Goal: Ask a question: Seek information or help from site administrators or community

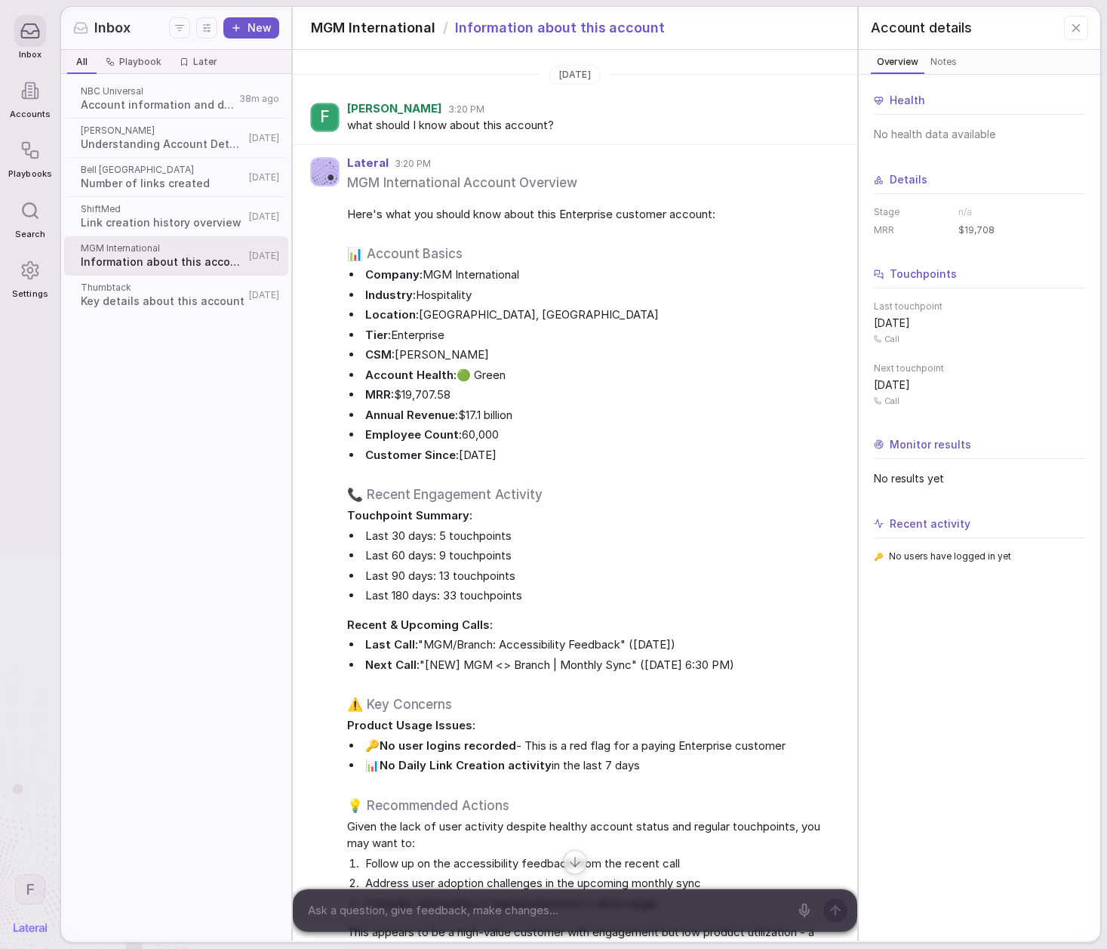
scroll to position [12, 0]
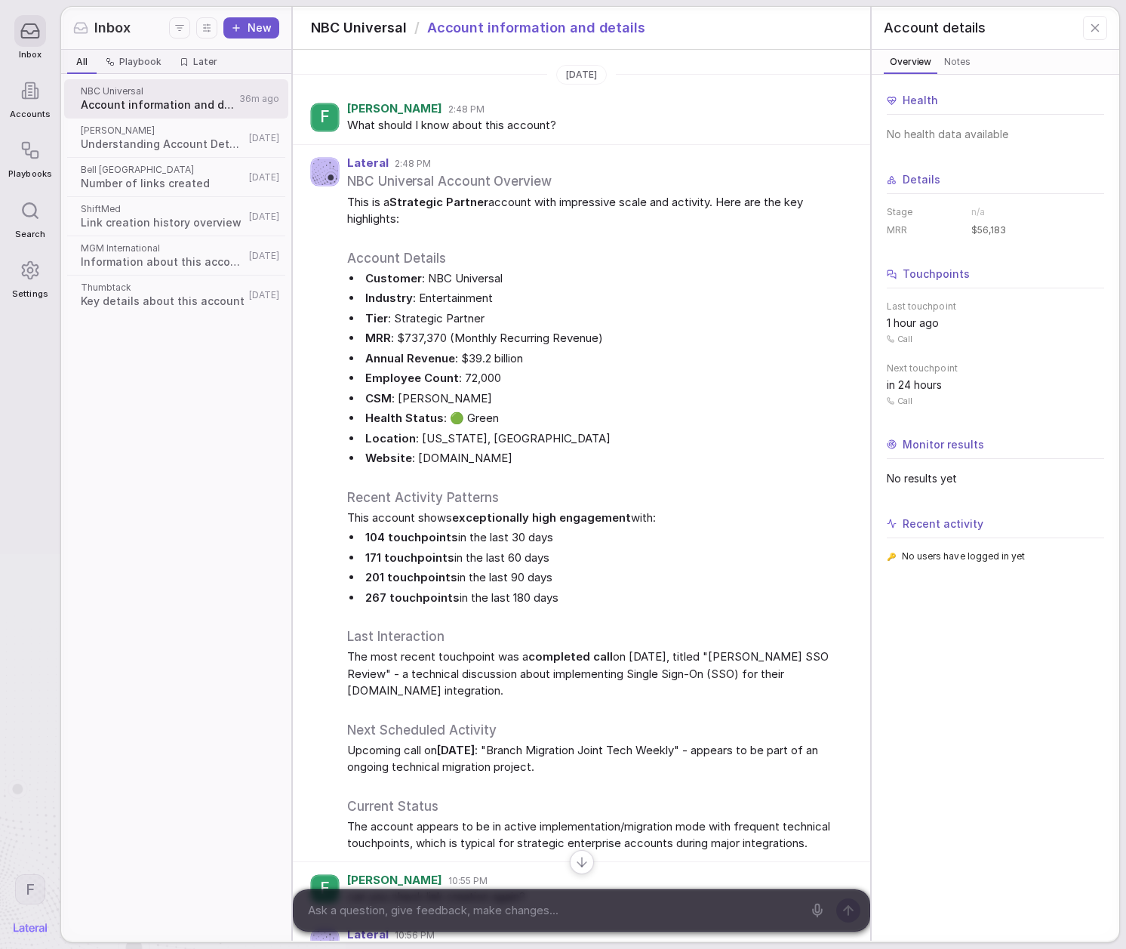
scroll to position [472, 0]
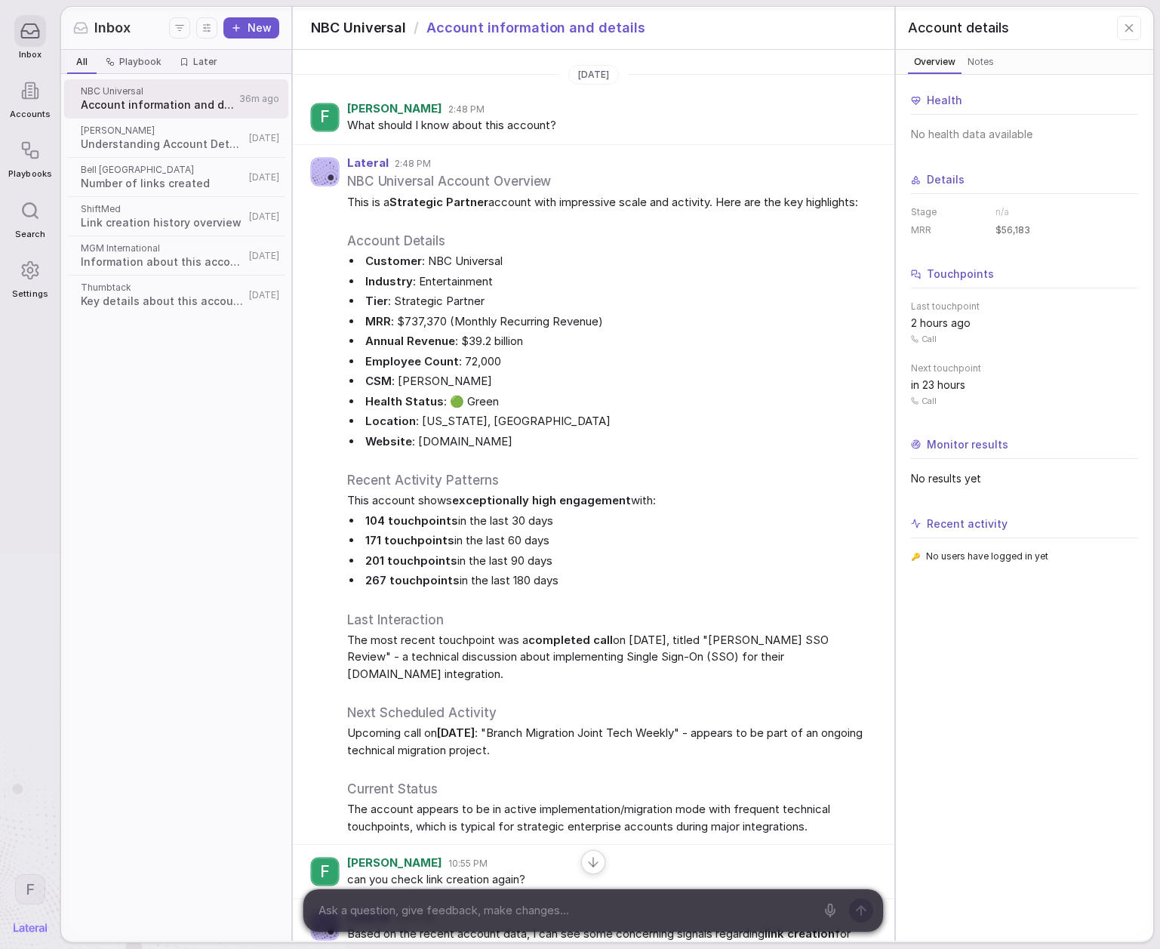
scroll to position [1864, 0]
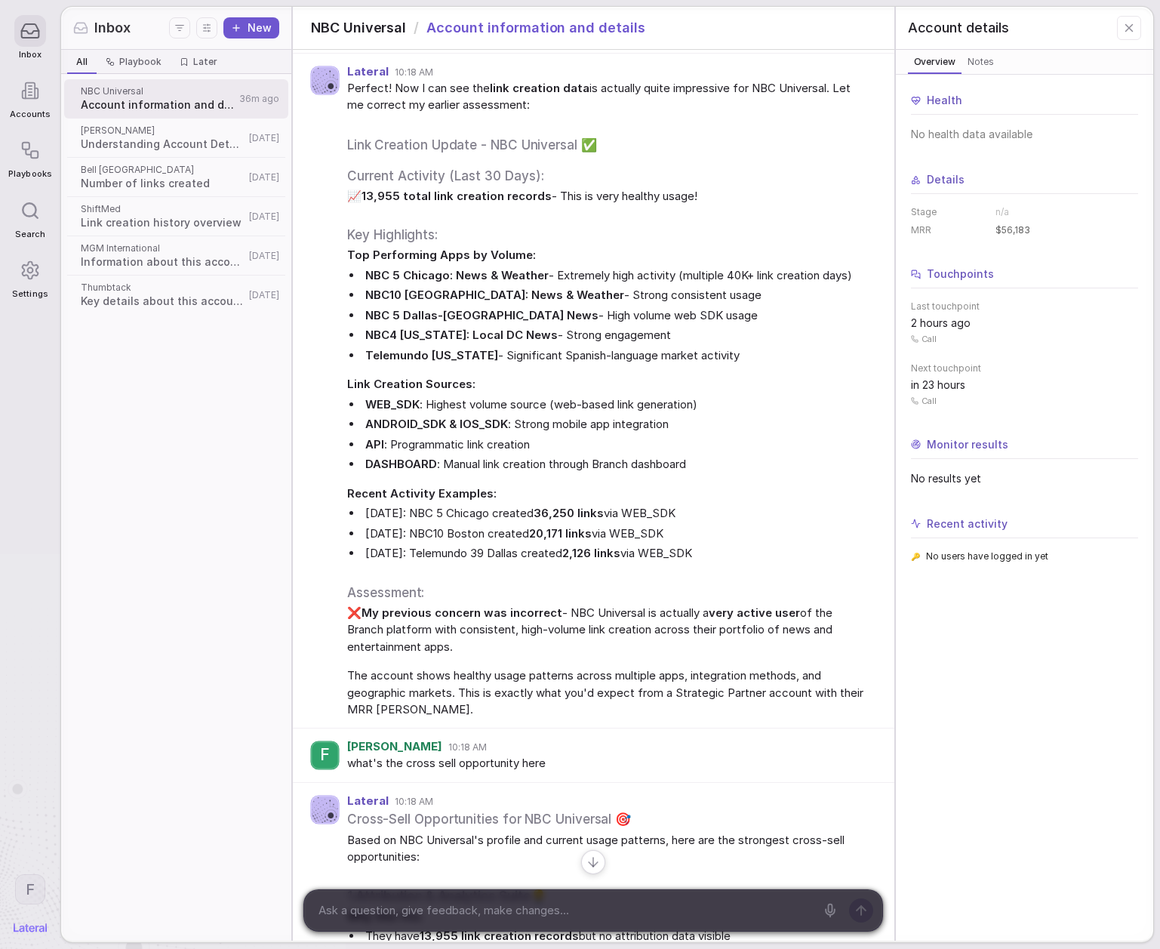
drag, startPoint x: 177, startPoint y: 411, endPoint x: 176, endPoint y: 494, distance: 82.3
click at [184, 492] on div "NBC Universal Account information and details 36m ago Lowe's Understanding Acco…" at bounding box center [176, 507] width 230 height 866
click at [176, 494] on div "NBC Universal Account information and details 36m ago Lowe's Understanding Acco…" at bounding box center [176, 507] width 230 height 866
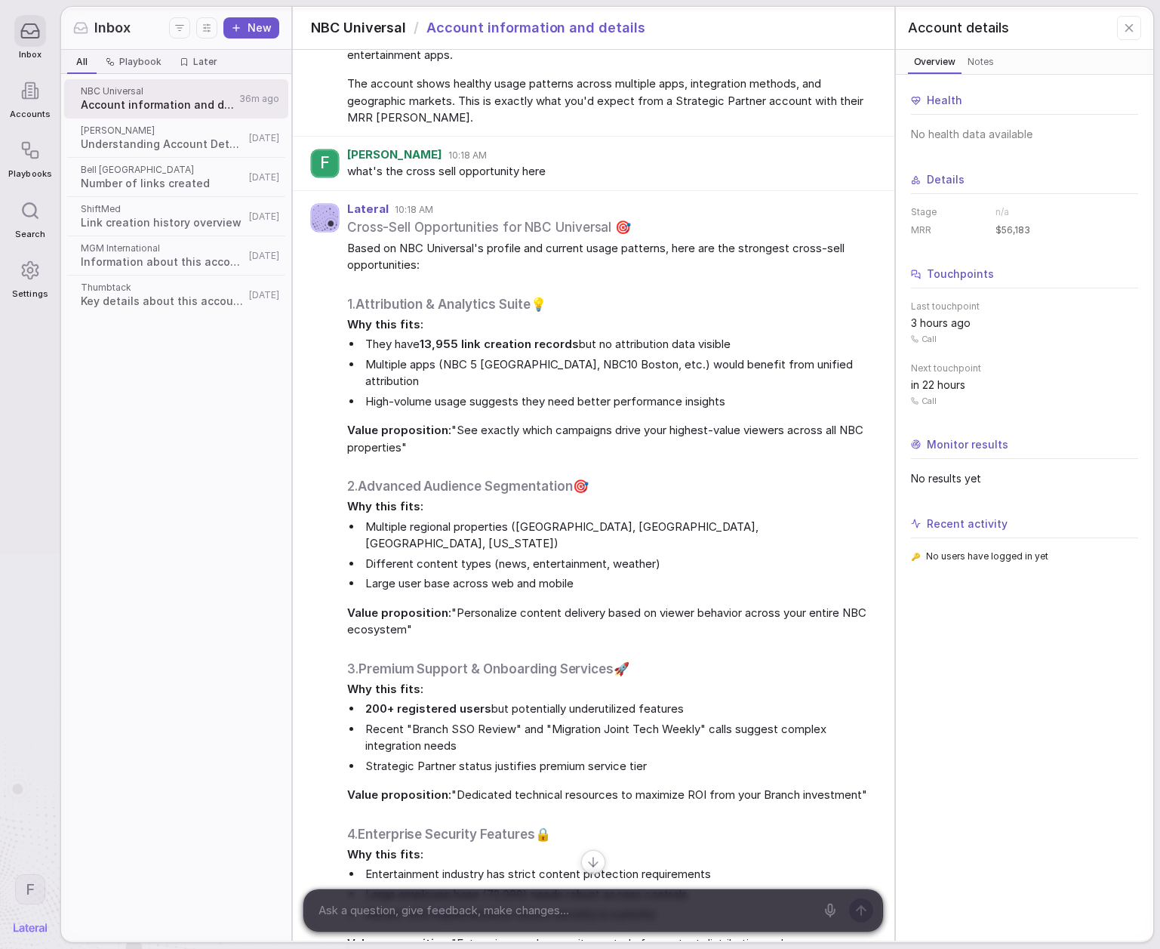
scroll to position [2872, 0]
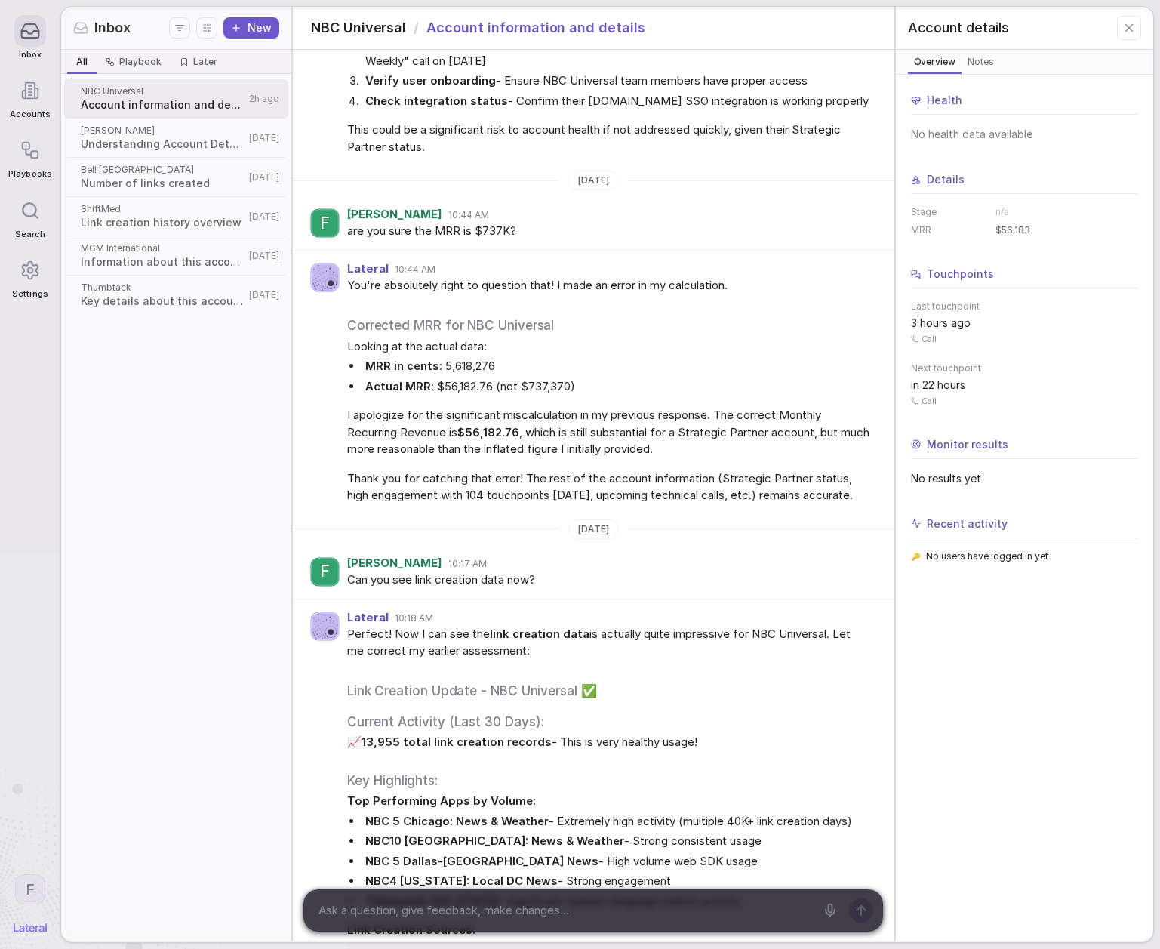
scroll to position [2872, 0]
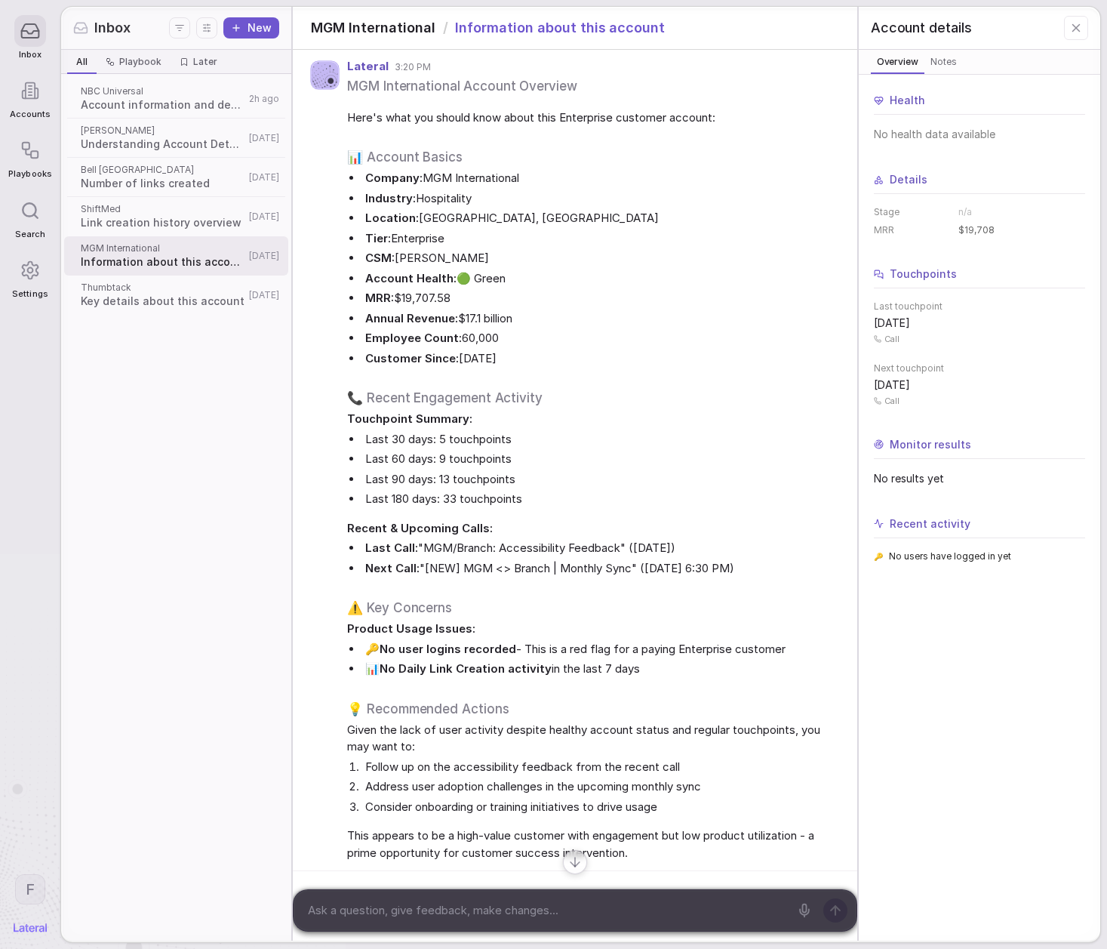
scroll to position [100, 0]
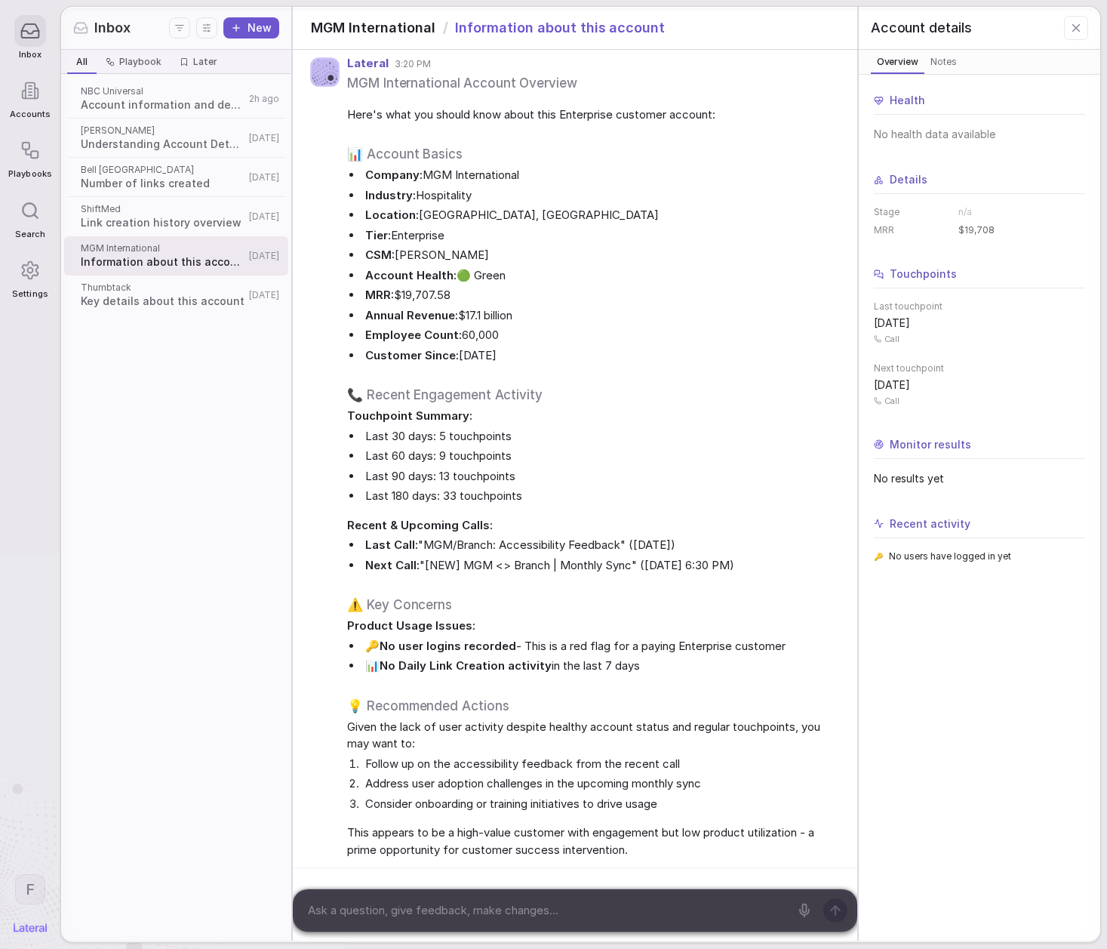
click at [160, 99] on span "Account information and details" at bounding box center [163, 104] width 164 height 15
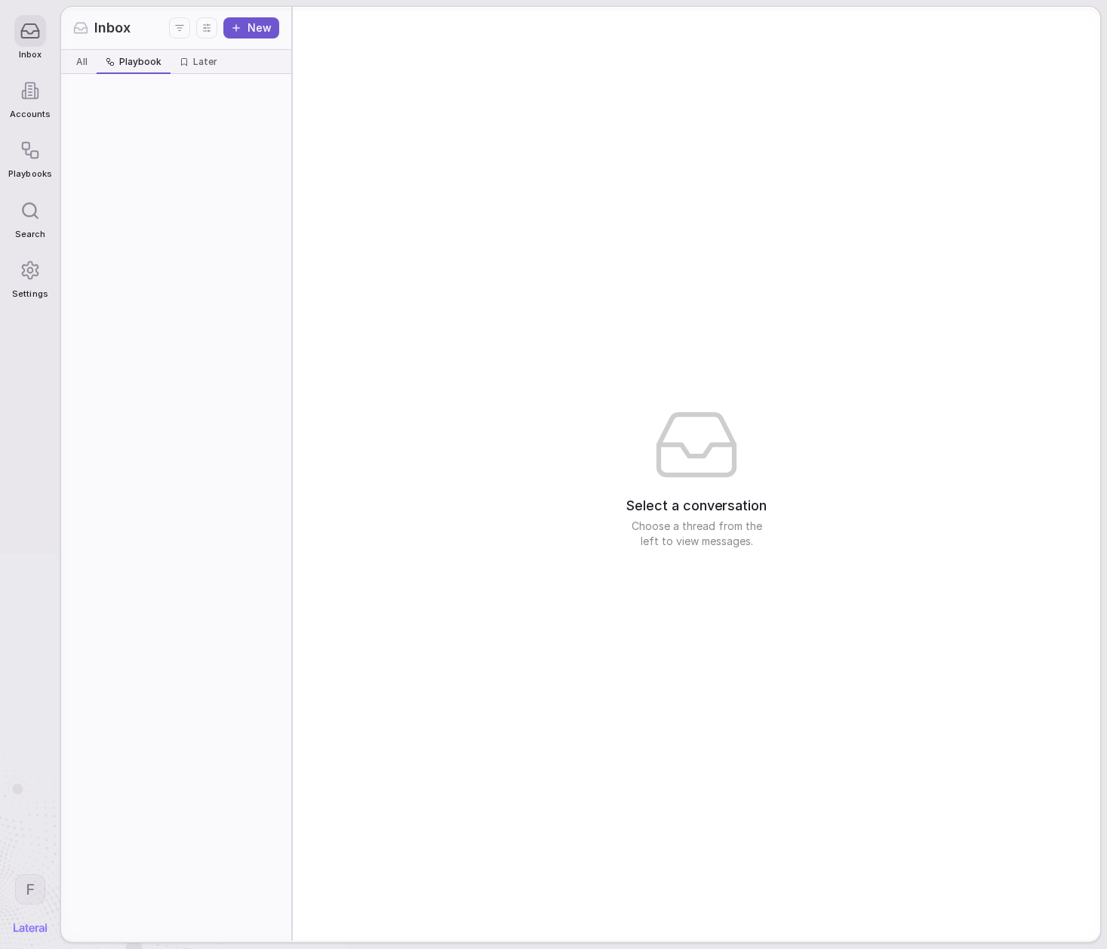
click at [123, 56] on span "Playbook" at bounding box center [140, 62] width 42 height 12
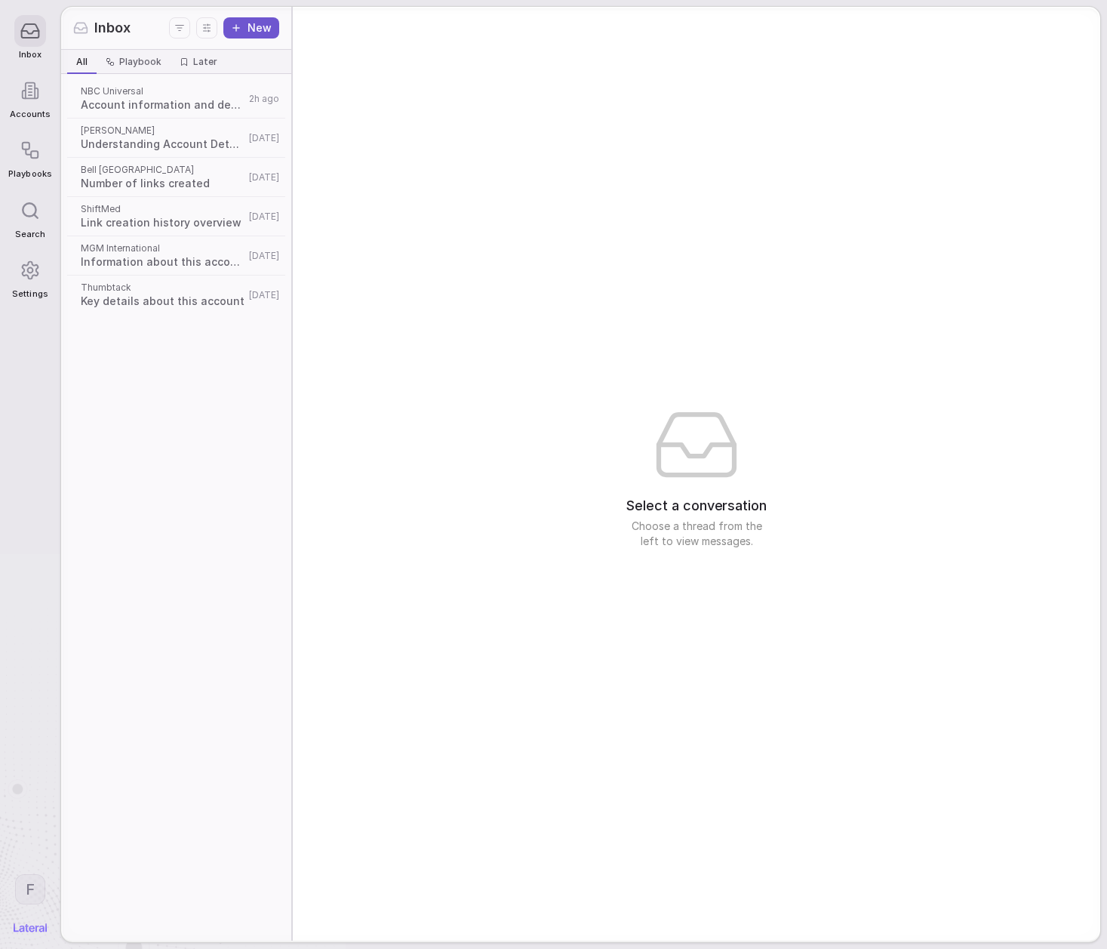
click at [83, 60] on span "All" at bounding box center [81, 62] width 11 height 12
click at [41, 87] on div at bounding box center [30, 91] width 32 height 32
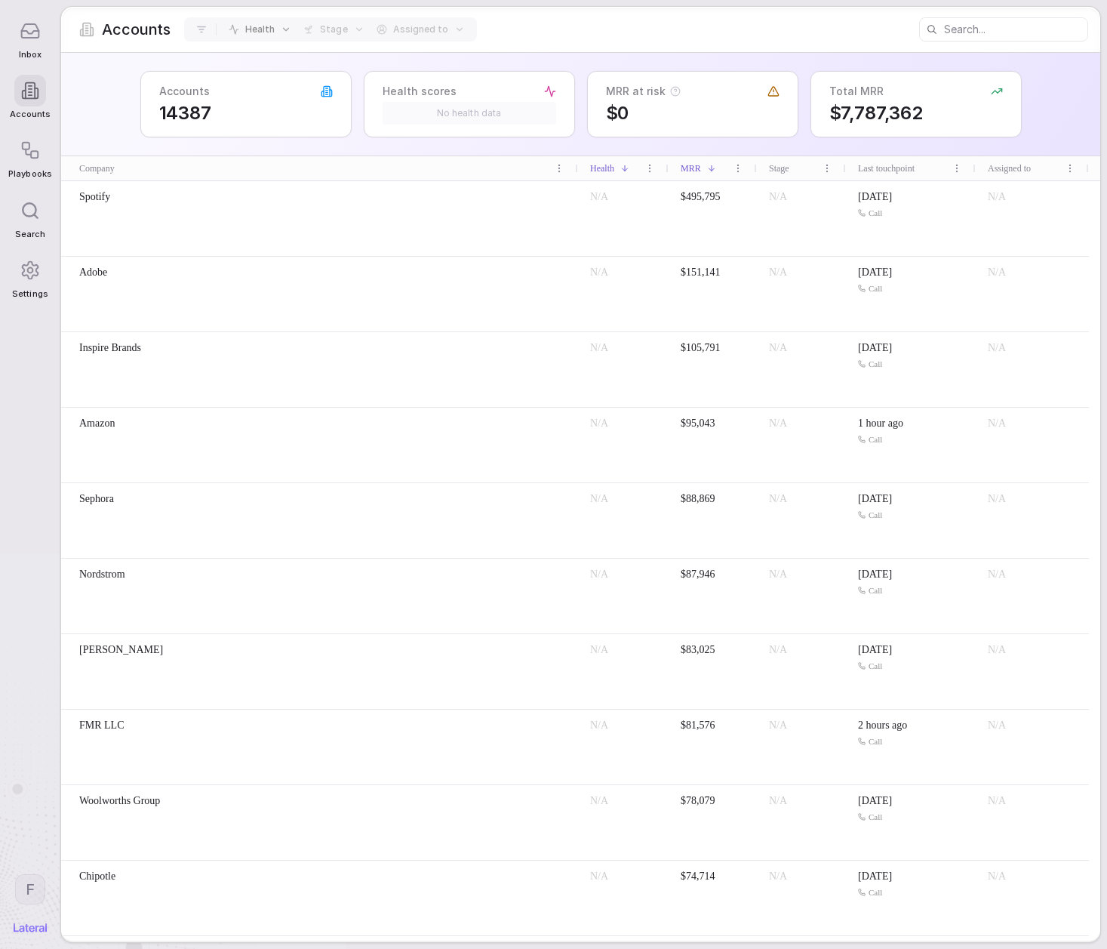
click at [233, 222] on div "Spotify" at bounding box center [319, 218] width 517 height 75
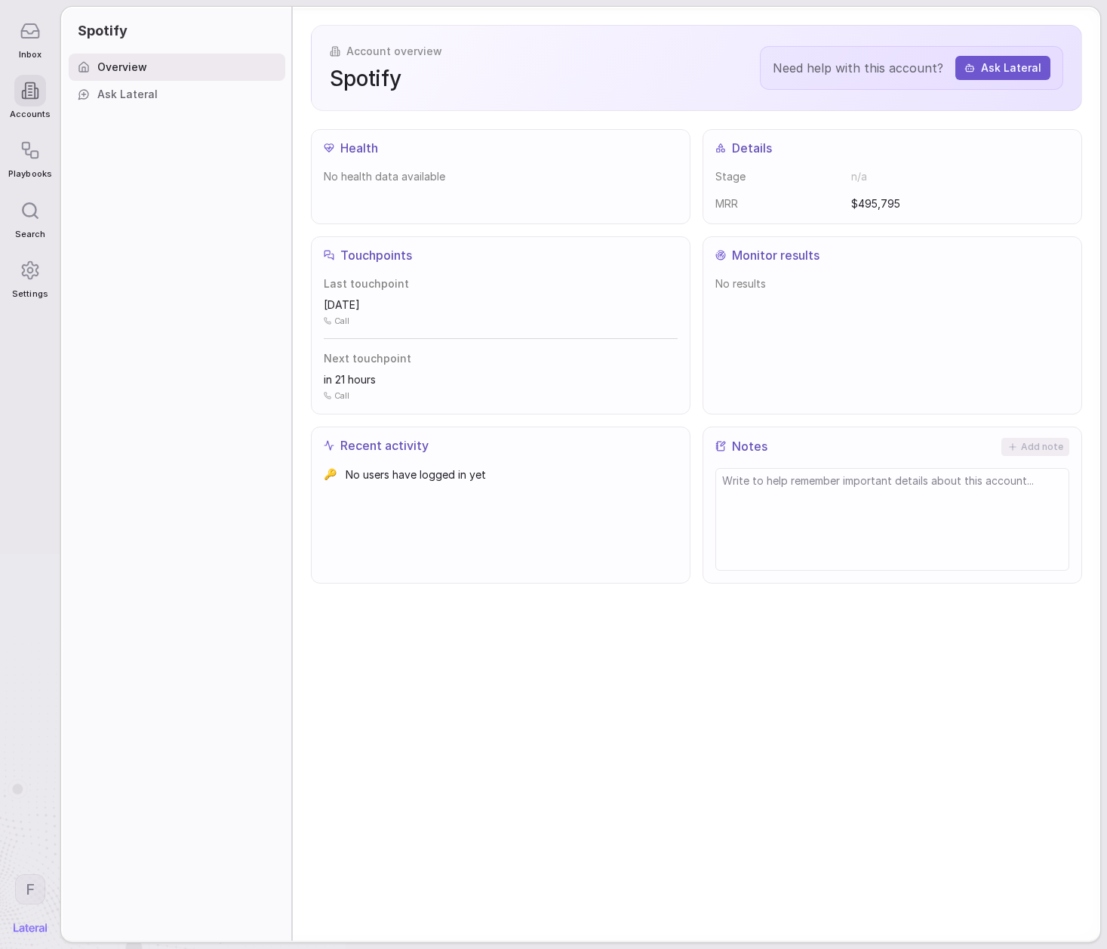
click at [121, 101] on span "Ask Lateral" at bounding box center [127, 94] width 60 height 15
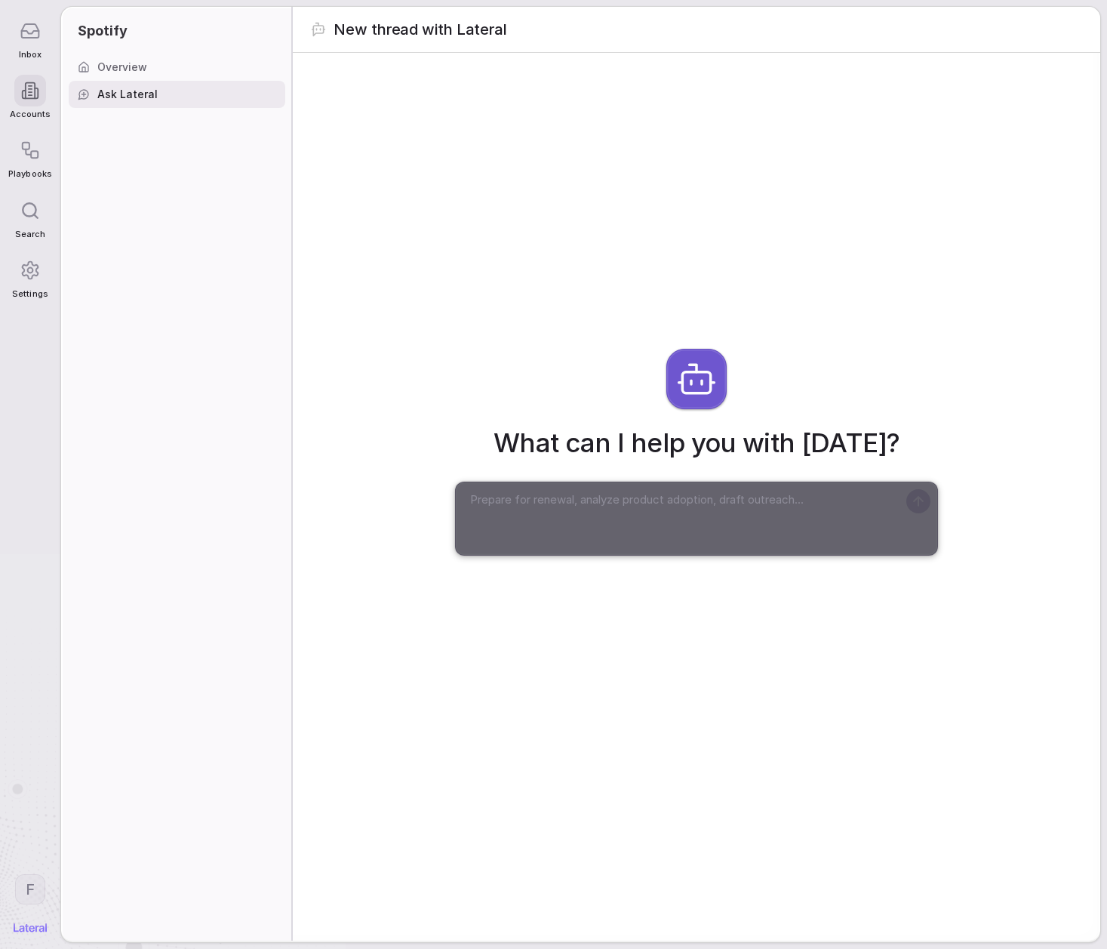
click at [577, 506] on textarea at bounding box center [681, 518] width 432 height 60
type textarea "what do I need to know about this account?"
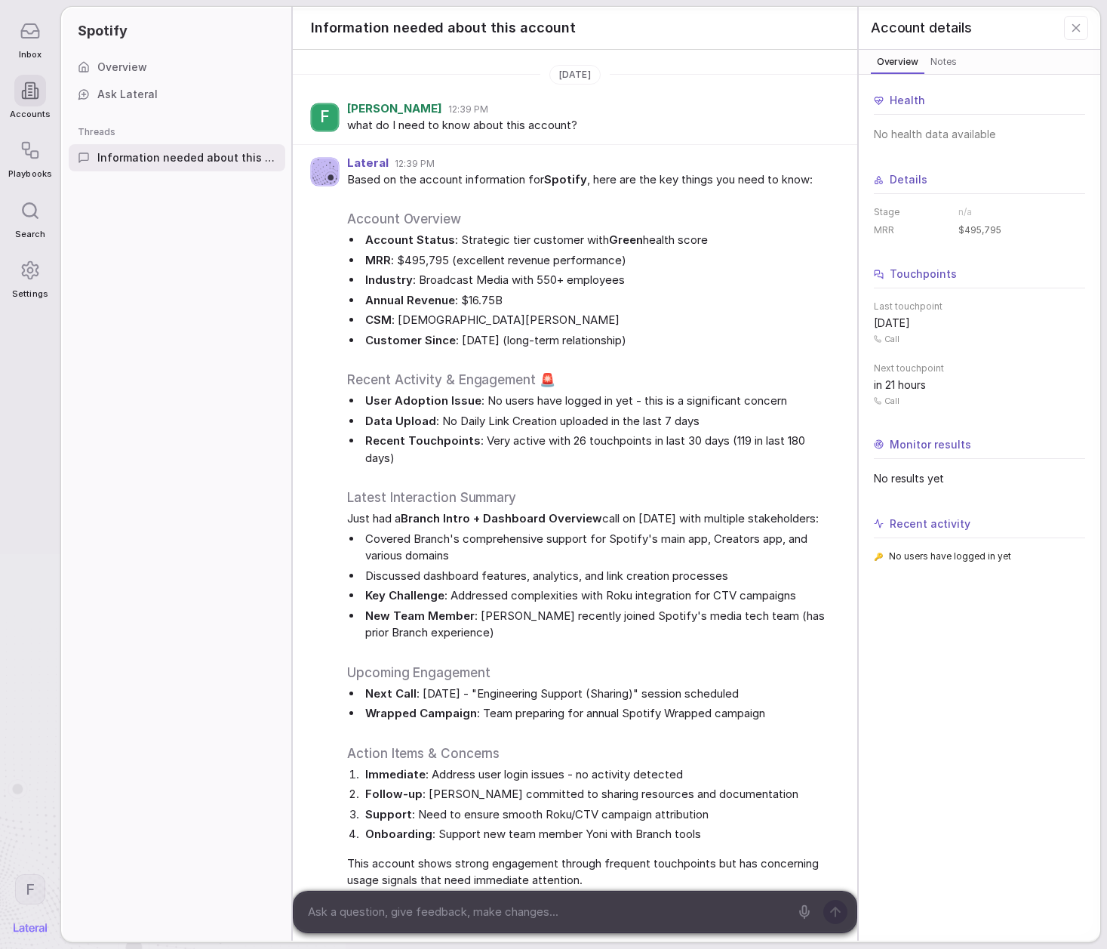
click at [499, 917] on textarea at bounding box center [546, 911] width 486 height 23
type textarea "are you sure the MRR is $495K?"
click at [578, 923] on div at bounding box center [546, 911] width 504 height 41
click at [580, 912] on textarea at bounding box center [546, 911] width 486 height 23
type textarea "w"
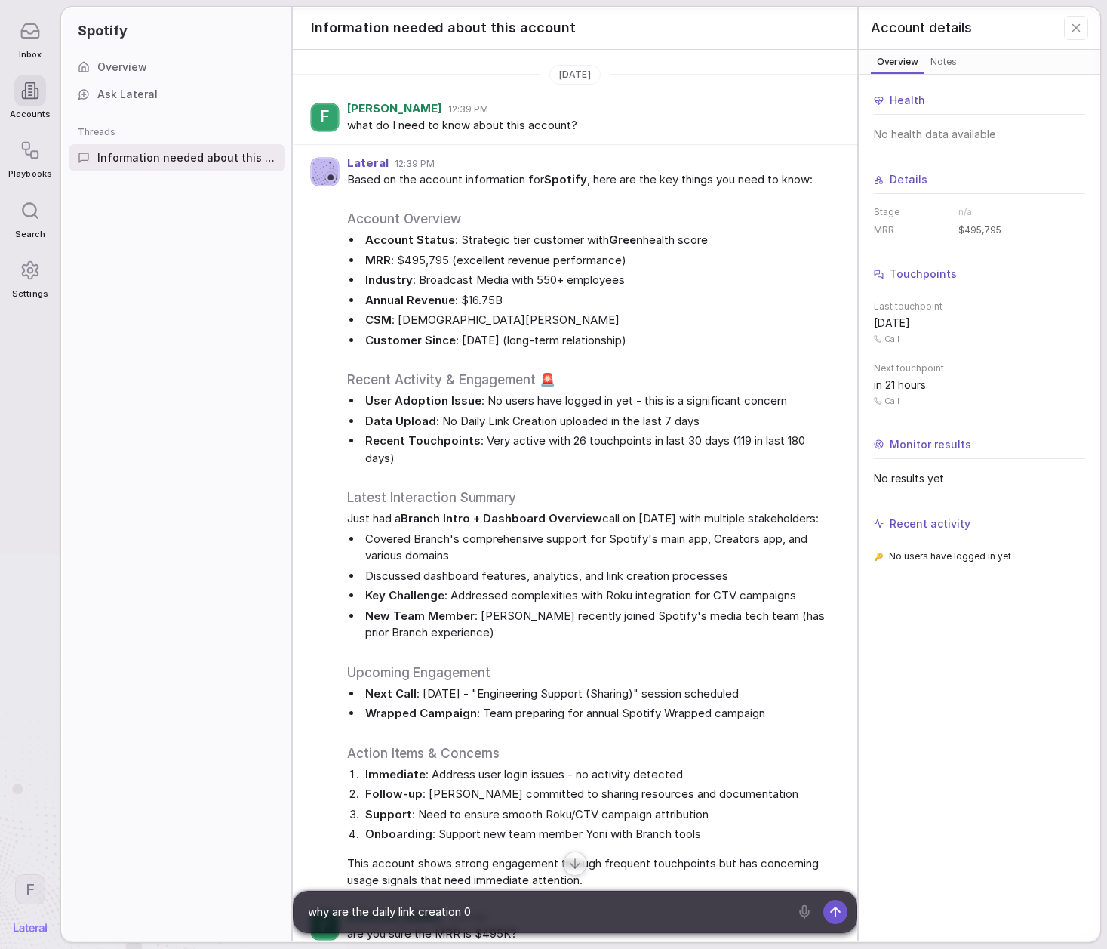
type textarea "why are the daily link creation 0?"
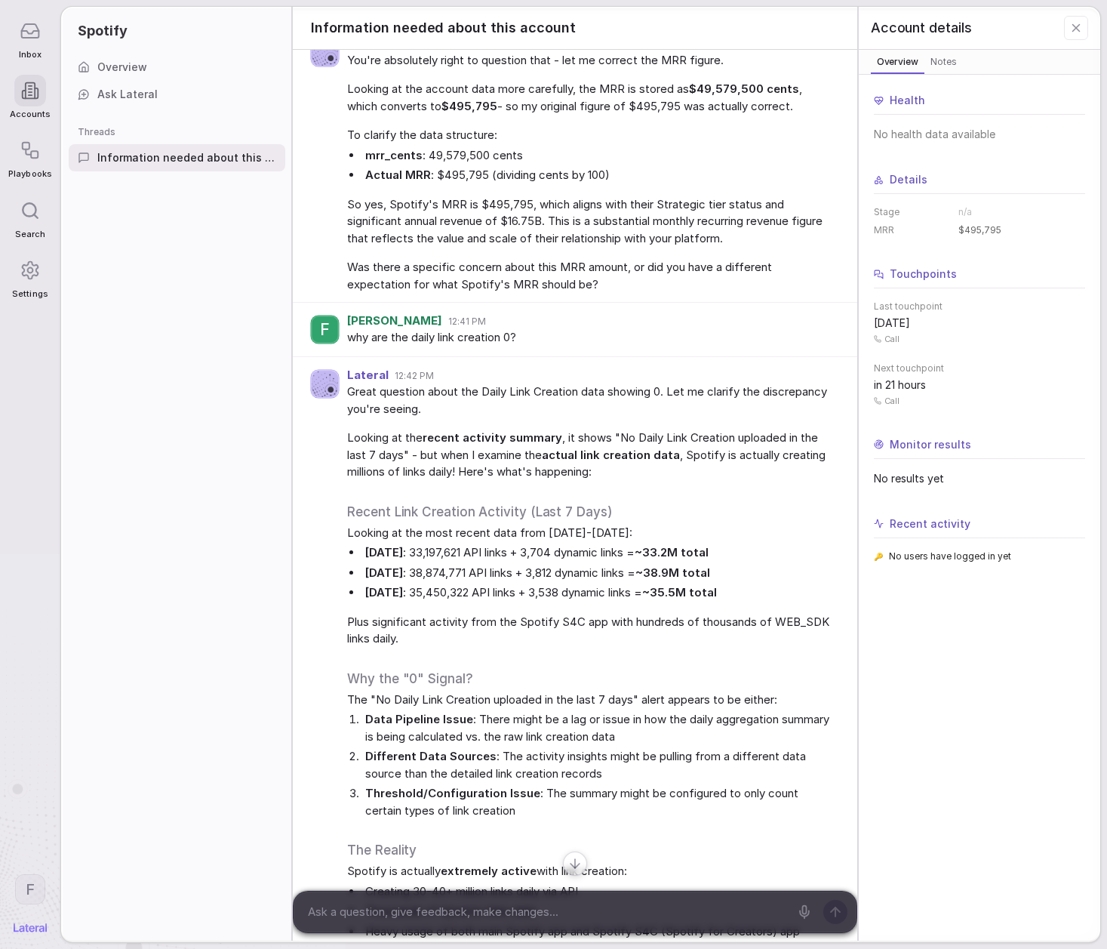
scroll to position [1108, 0]
